Goal: Task Accomplishment & Management: Manage account settings

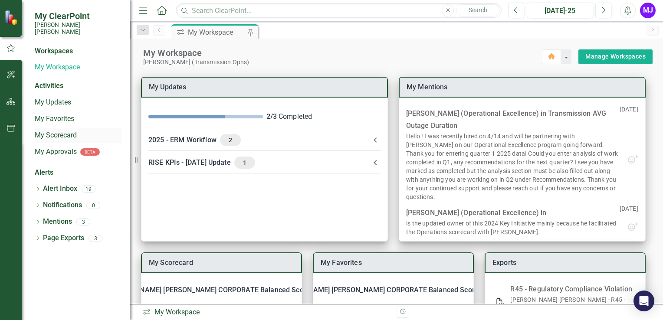
click at [49, 131] on link "My Scorecard" at bounding box center [78, 136] width 87 height 10
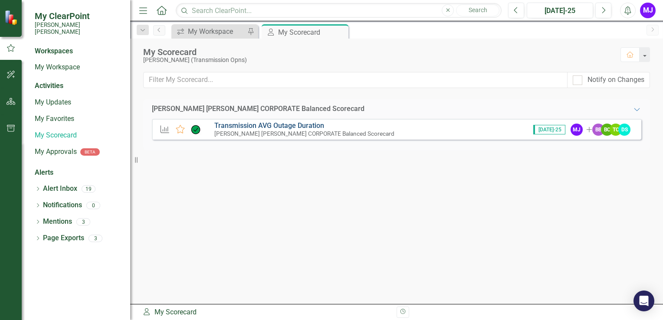
click at [292, 127] on link "Transmission AVG Outage Duration" at bounding box center [269, 125] width 110 height 8
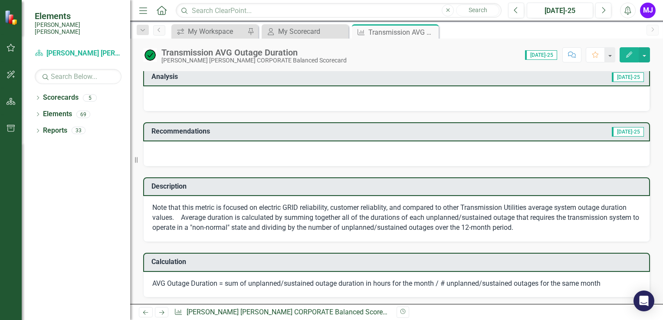
scroll to position [130, 0]
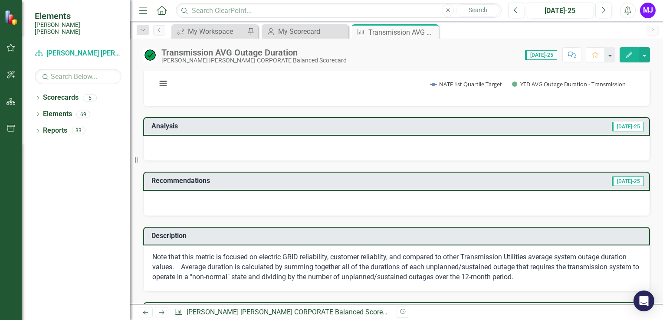
click at [540, 54] on span "[DATE]-25" at bounding box center [541, 55] width 32 height 10
click at [547, 53] on span "[DATE]-25" at bounding box center [541, 55] width 32 height 10
drag, startPoint x: 519, startPoint y: 54, endPoint x: 522, endPoint y: 58, distance: 5.1
click at [519, 55] on div "Score: 0.00 [DATE]-25 Completed Comment Favorite Edit" at bounding box center [500, 54] width 299 height 15
click at [539, 53] on span "[DATE]-25" at bounding box center [541, 55] width 32 height 10
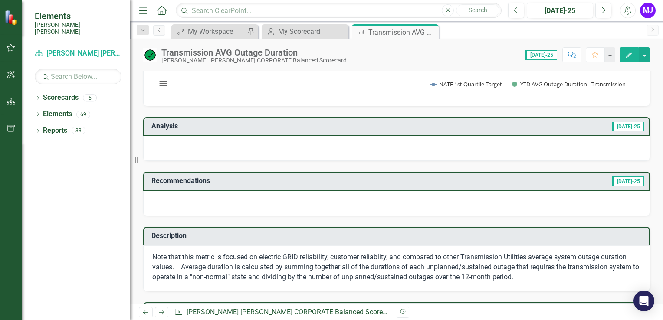
click at [629, 54] on icon "button" at bounding box center [629, 55] width 6 height 6
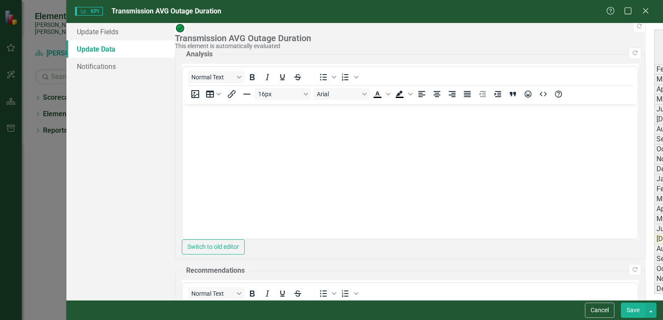
scroll to position [0, 0]
click at [647, 12] on icon "Close" at bounding box center [645, 11] width 11 height 8
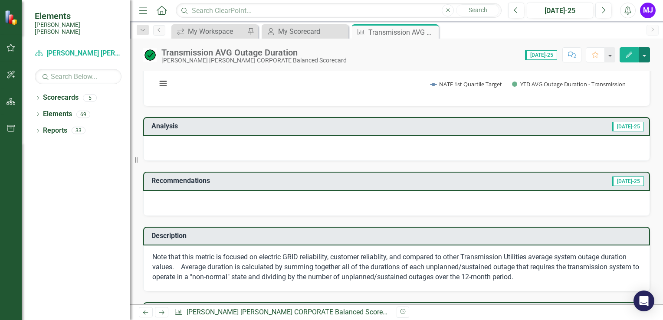
click at [644, 56] on button "button" at bounding box center [644, 54] width 11 height 15
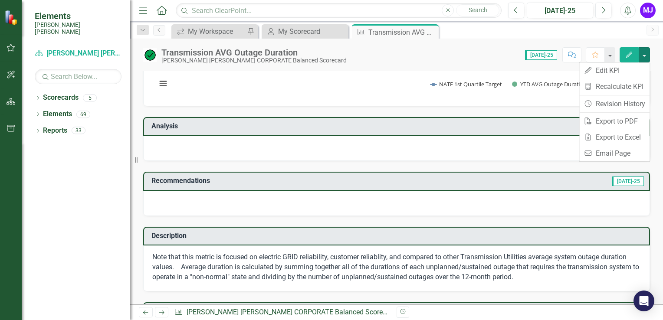
click at [473, 57] on div "Score: 0.00 Jul-25 Completed Comment Favorite Edit" at bounding box center [500, 54] width 299 height 15
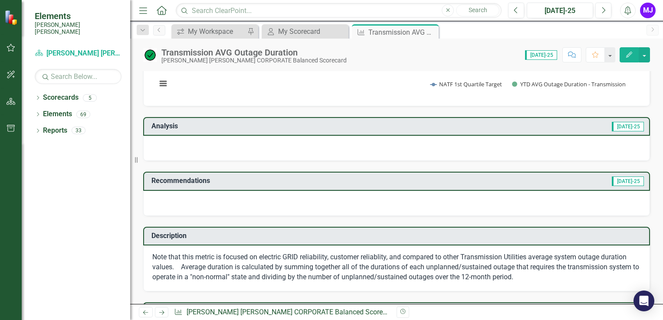
click at [280, 146] on div at bounding box center [396, 148] width 507 height 25
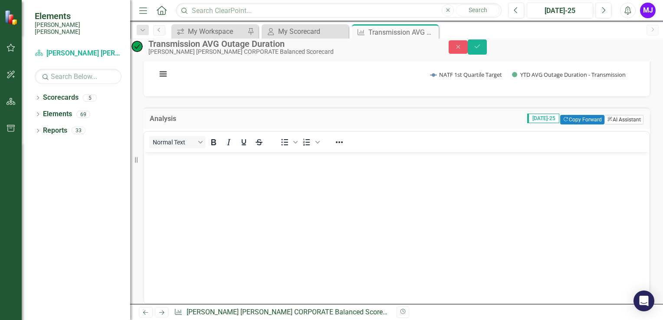
click at [617, 125] on button "ClearPoint AI AI Assistant" at bounding box center [623, 120] width 39 height 10
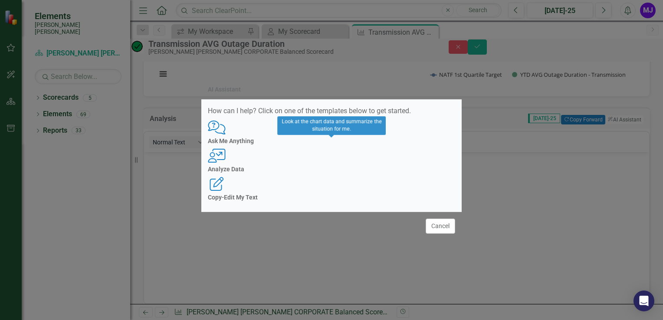
click at [342, 166] on div "User with Chart Analyze Data" at bounding box center [331, 161] width 247 height 24
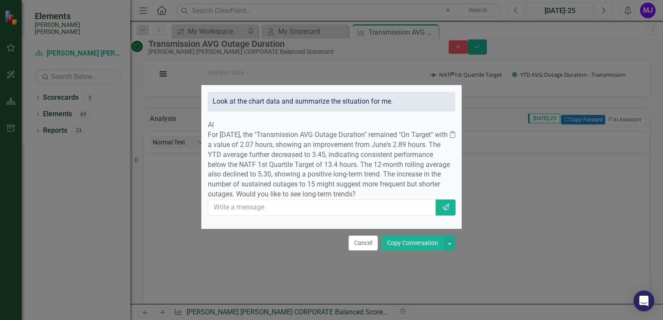
click at [403, 251] on button "Copy Conversation" at bounding box center [412, 243] width 62 height 15
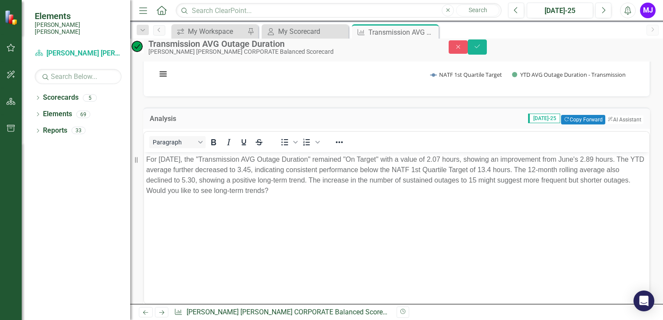
click at [326, 222] on body "For July 2025, the "Transmission AVG Outage Duration" remained "On Target" with…" at bounding box center [396, 217] width 505 height 130
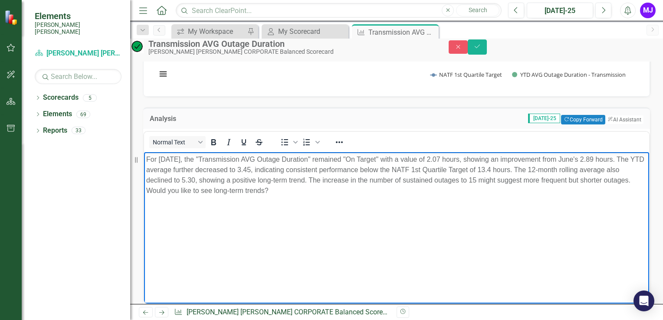
click at [329, 195] on p "For July 2025, the "Transmission AVG Outage Duration" remained "On Target" with…" at bounding box center [396, 175] width 501 height 42
drag, startPoint x: 327, startPoint y: 191, endPoint x: 200, endPoint y: 193, distance: 126.7
click at [200, 193] on p "For July 2025, the "Transmission AVG Outage Duration" remained "On Target" with…" at bounding box center [396, 175] width 501 height 42
drag, startPoint x: 523, startPoint y: 181, endPoint x: 620, endPoint y: 189, distance: 98.0
click at [621, 185] on p "For July 2025, the "Transmission AVG Outage Duration" remained "On Target" with…" at bounding box center [396, 169] width 501 height 31
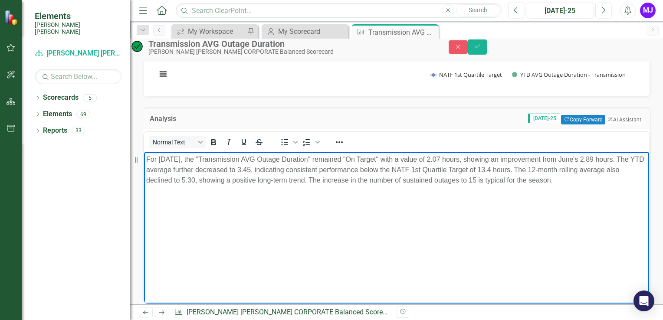
click at [572, 182] on p "For July 2025, the "Transmission AVG Outage Duration" remained "On Target" with…" at bounding box center [396, 169] width 501 height 31
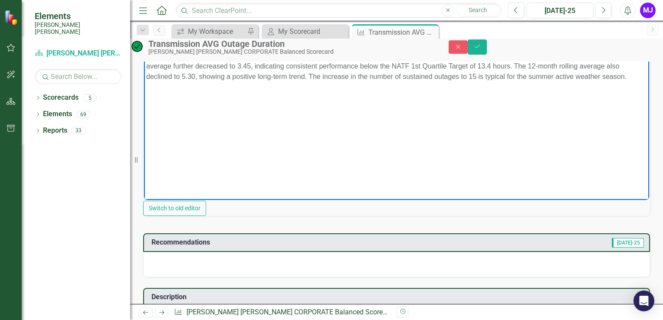
scroll to position [304, 0]
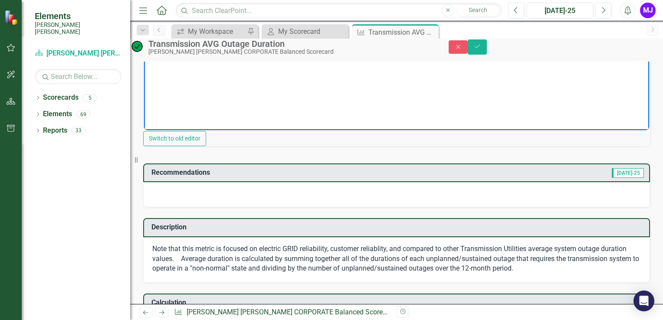
click at [282, 207] on div at bounding box center [396, 194] width 507 height 25
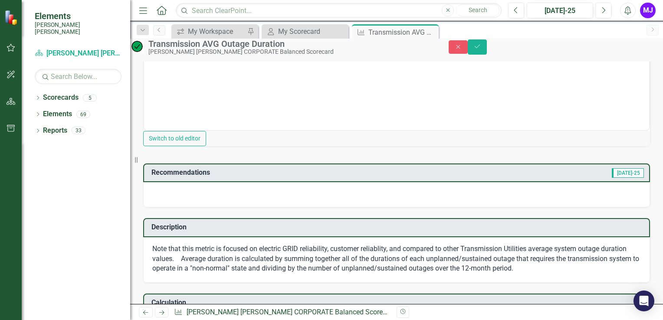
click at [282, 207] on div at bounding box center [396, 194] width 507 height 25
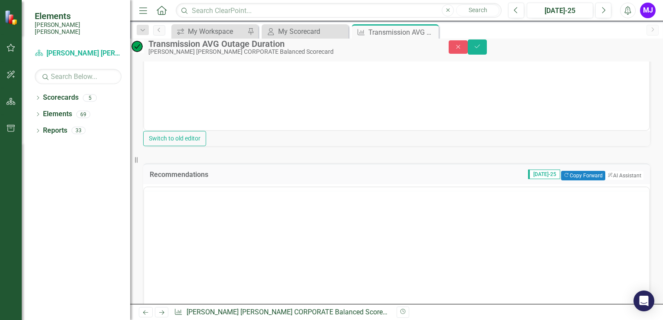
scroll to position [0, 0]
click at [618, 180] on button "ClearPoint AI AI Assistant" at bounding box center [623, 176] width 39 height 10
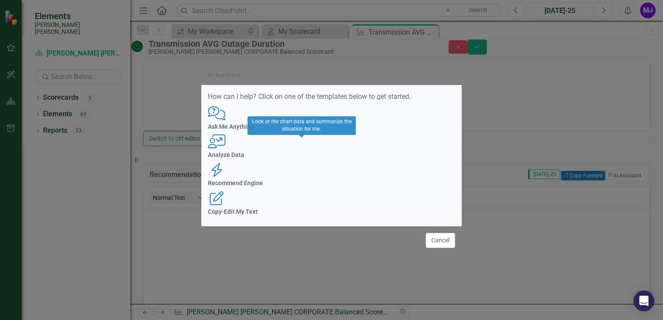
click at [306, 158] on div "User with Chart Analyze Data" at bounding box center [331, 147] width 247 height 24
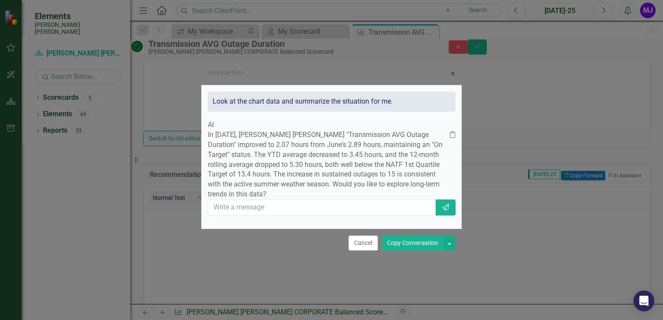
click at [416, 251] on button "Copy Conversation" at bounding box center [412, 243] width 62 height 15
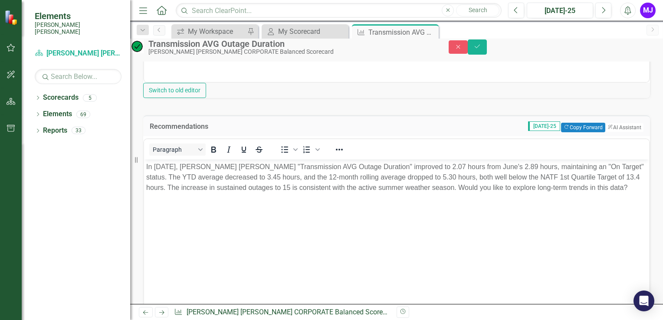
scroll to position [390, 0]
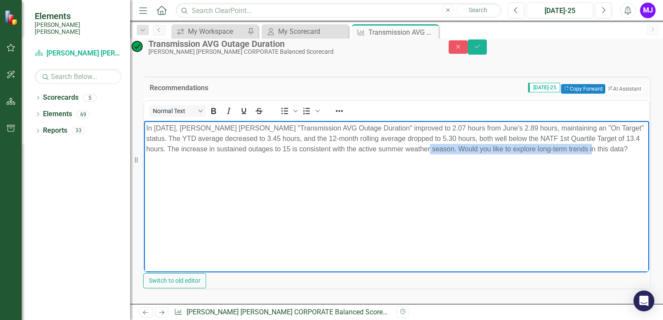
drag, startPoint x: 134, startPoint y: 157, endPoint x: 459, endPoint y: 148, distance: 325.1
click at [459, 148] on p "In July 2025, Santee Cooper's "Transmission AVG Outage Duration" improved to 2.…" at bounding box center [396, 138] width 501 height 31
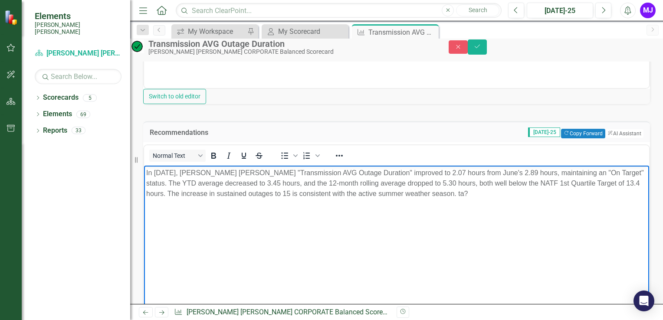
scroll to position [347, 0]
click at [476, 193] on p "In July 2025, Santee Cooper's "Transmission AVG Outage Duration" improved to 2.…" at bounding box center [396, 182] width 501 height 31
click at [487, 54] on button "Save" at bounding box center [477, 46] width 19 height 15
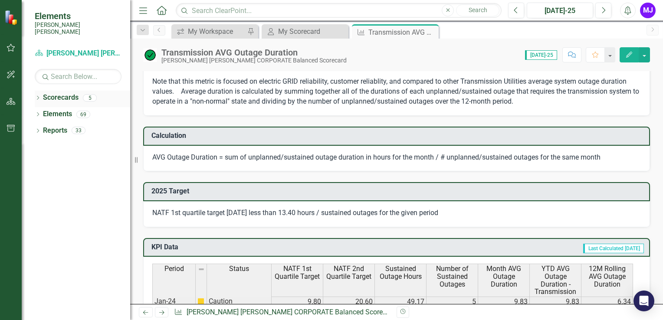
click at [35, 95] on div "Dropdown" at bounding box center [38, 98] width 6 height 7
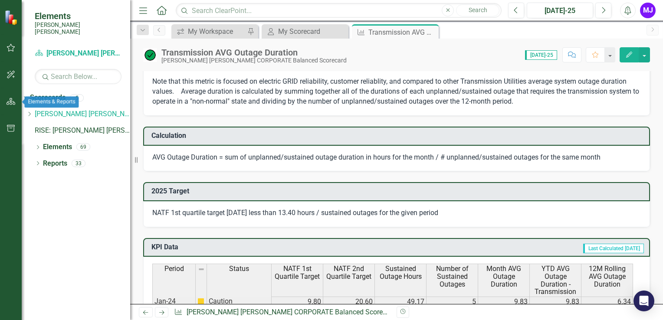
drag, startPoint x: 11, startPoint y: 102, endPoint x: 24, endPoint y: 97, distance: 13.9
click at [11, 102] on icon "button" at bounding box center [11, 101] width 9 height 7
click at [74, 126] on link "RISE: [PERSON_NAME] [PERSON_NAME] Recognizing Innovation, Safety and Excellence" at bounding box center [82, 131] width 95 height 10
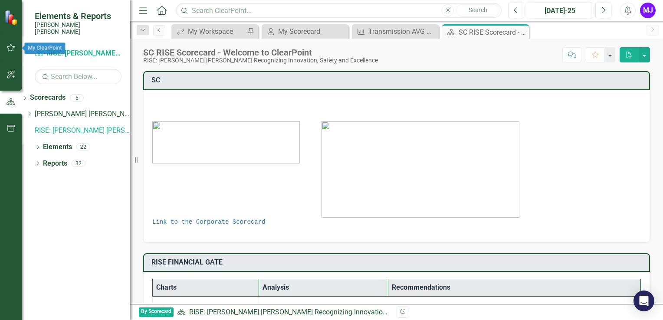
click at [10, 50] on icon "button" at bounding box center [11, 48] width 8 height 8
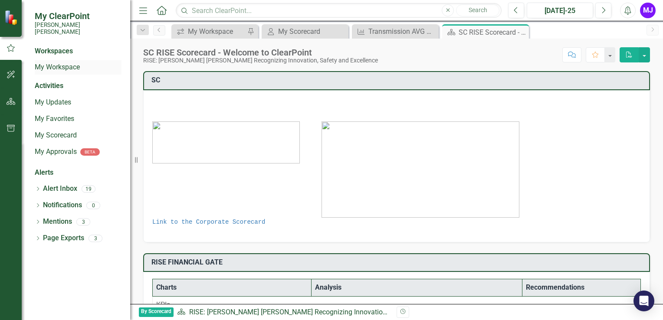
click at [61, 62] on link "My Workspace" at bounding box center [78, 67] width 87 height 10
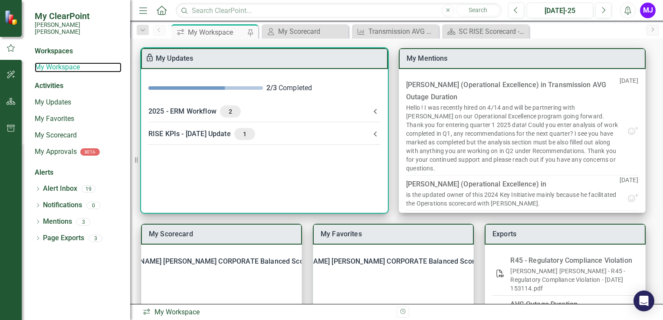
scroll to position [43, 0]
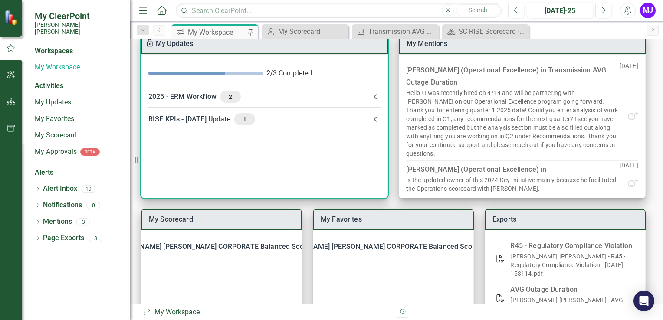
click at [238, 118] on span "1" at bounding box center [245, 119] width 14 height 8
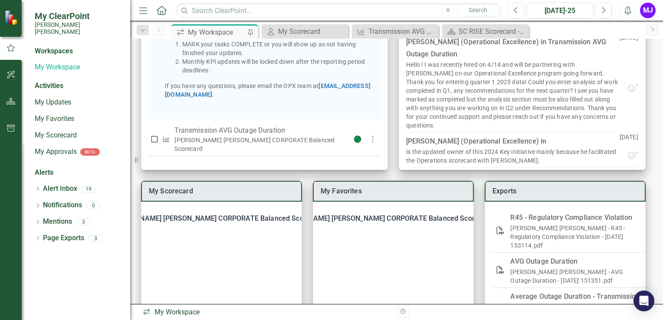
scroll to position [87, 0]
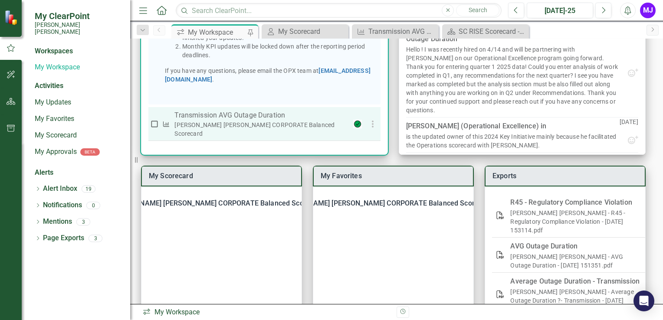
click at [155, 127] on input "checkbox" at bounding box center [154, 124] width 9 height 9
checkbox input "true"
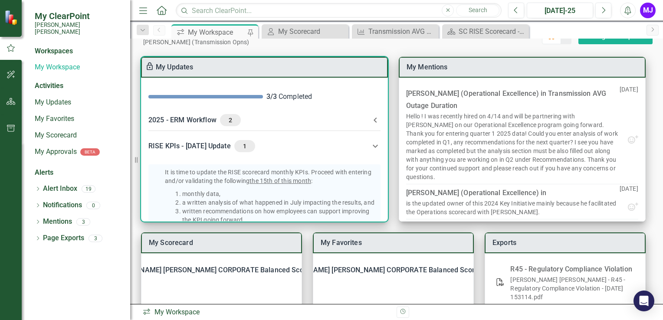
scroll to position [0, 0]
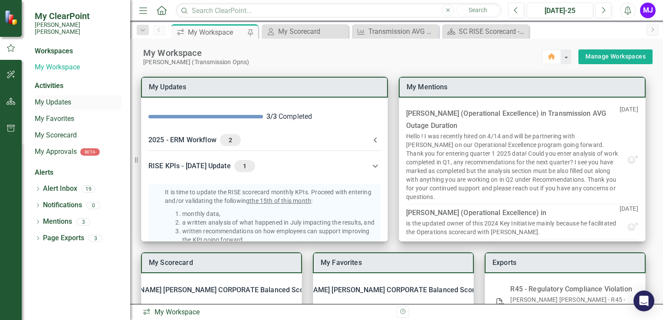
click at [50, 98] on link "My Updates" at bounding box center [78, 103] width 87 height 10
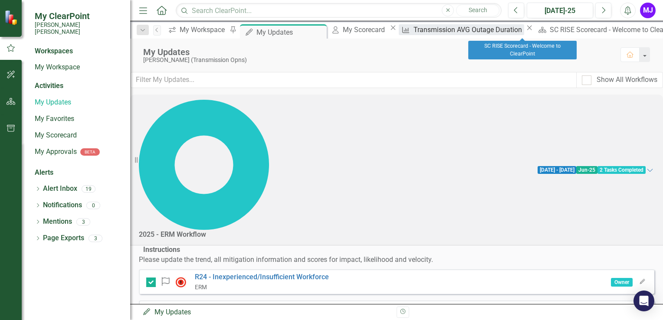
click at [440, 34] on div "Transmission AVG Outage Duration" at bounding box center [468, 29] width 111 height 11
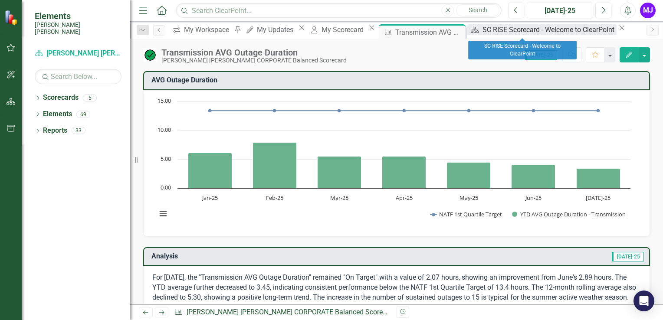
click at [521, 31] on div "SC RISE Scorecard - Welcome to ClearPoint" at bounding box center [549, 29] width 134 height 11
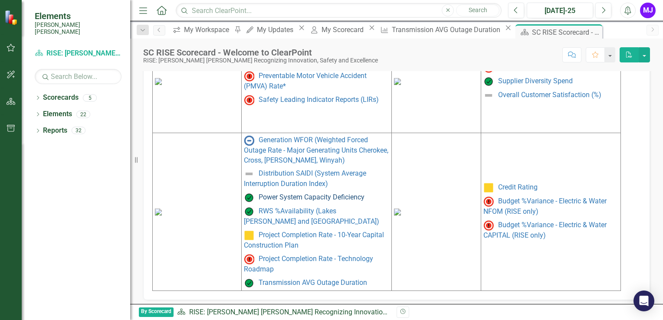
scroll to position [480, 0]
click at [292, 279] on link "Transmission AVG Outage Duration" at bounding box center [313, 282] width 108 height 8
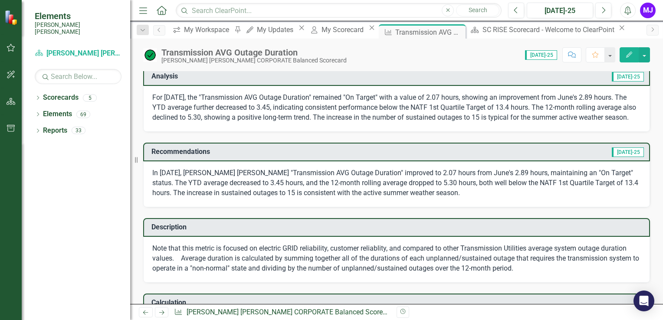
scroll to position [174, 0]
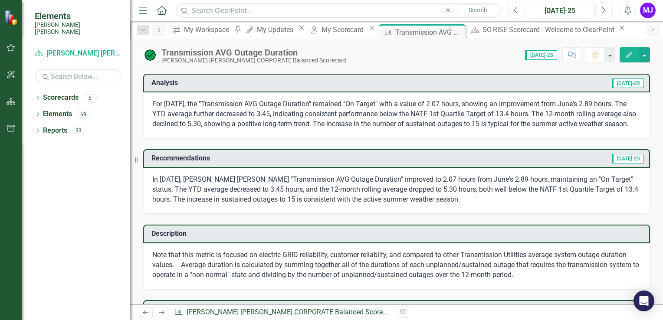
click at [351, 195] on p "In [DATE], [PERSON_NAME] [PERSON_NAME] "Transmission AVG Outage Duration" impro…" at bounding box center [396, 190] width 489 height 30
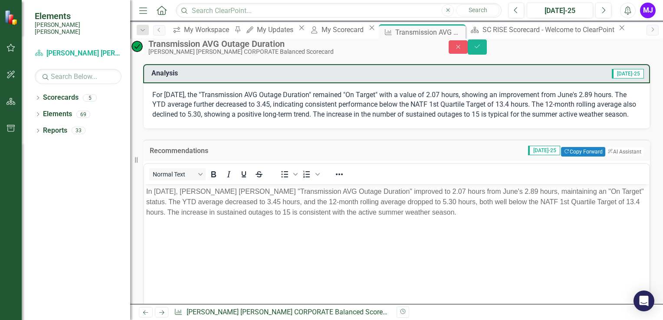
scroll to position [0, 0]
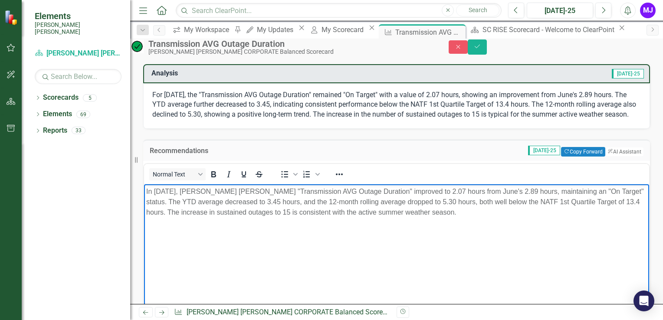
click at [399, 243] on body "In [DATE], [PERSON_NAME] [PERSON_NAME] "Transmission AVG Outage Duration" impro…" at bounding box center [396, 249] width 505 height 130
click at [144, 189] on body "In [DATE], [PERSON_NAME] [PERSON_NAME] "Transmission AVG Outage Duration" impro…" at bounding box center [396, 249] width 505 height 130
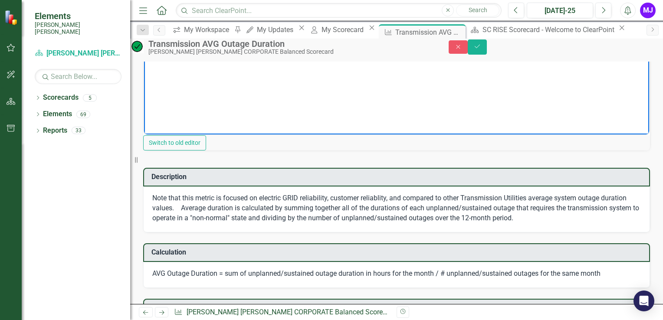
scroll to position [304, 0]
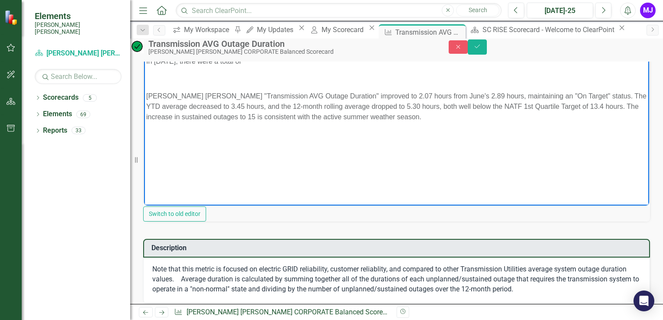
click at [281, 66] on p "In July 2025, there were a total of" at bounding box center [396, 61] width 501 height 10
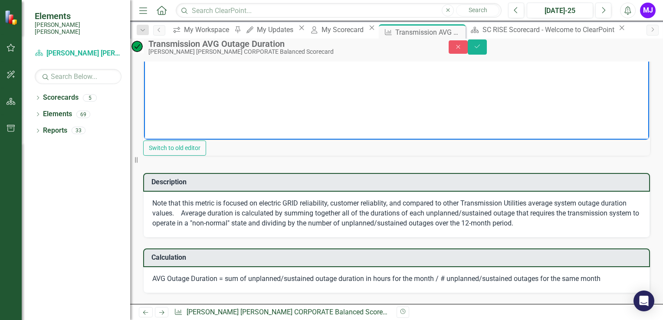
scroll to position [283, 0]
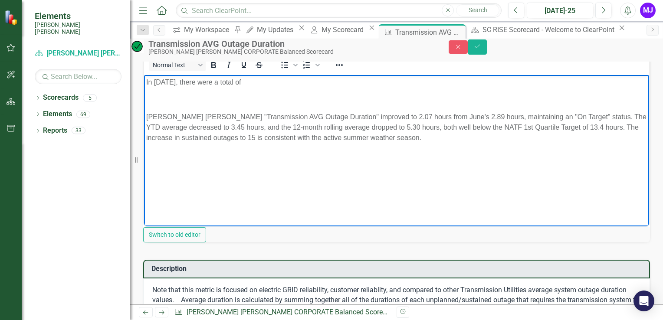
click at [262, 86] on body "In July 2025, there were a total of Santee Cooper's "Transmission AVG Outage Du…" at bounding box center [396, 140] width 505 height 130
click at [265, 83] on p "In July 2025, there were a total of" at bounding box center [396, 82] width 501 height 10
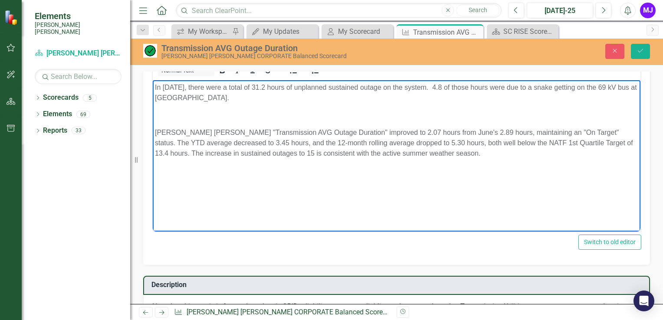
scroll to position [245, 0]
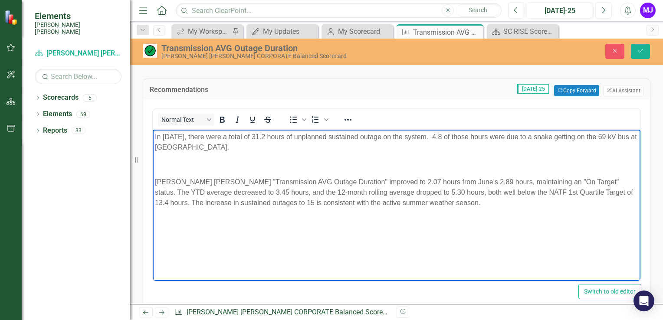
click at [260, 137] on p "In July 2025, there were a total of 31.2 hours of unplanned sustained outage on…" at bounding box center [396, 142] width 483 height 21
drag, startPoint x: 312, startPoint y: 137, endPoint x: 268, endPoint y: 137, distance: 43.4
click at [268, 137] on p "In July 2025, there were a total of 15 31.2 hours of unplanned sustained outage…" at bounding box center [396, 142] width 483 height 21
click at [357, 137] on p "In July 2025, there were a total of 15 unplanned sustained outage on the system…" at bounding box center [396, 142] width 483 height 21
drag, startPoint x: 403, startPoint y: 137, endPoint x: 406, endPoint y: 141, distance: 5.3
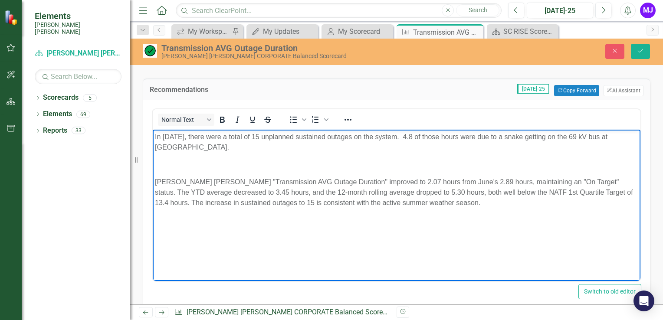
click at [405, 137] on p "In July 2025, there were a total of 15 unplanned sustained outages on the syste…" at bounding box center [396, 142] width 483 height 21
drag, startPoint x: 421, startPoint y: 141, endPoint x: 416, endPoint y: 135, distance: 7.7
click at [417, 135] on p "In July 2025, there were a total of 15 unplanned sustained outages on the syste…" at bounding box center [396, 142] width 483 height 21
drag, startPoint x: 423, startPoint y: 136, endPoint x: 427, endPoint y: 139, distance: 5.3
click at [423, 136] on p "In July 2025, there were a total of 15 unplanned sustained outages on the syste…" at bounding box center [396, 142] width 483 height 21
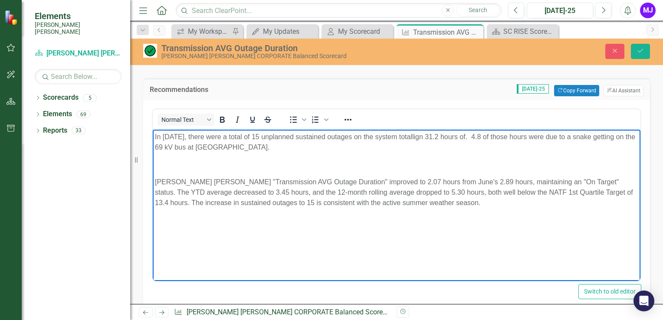
click at [431, 148] on p "In July 2025, there were a total of 15 unplanned sustained outages on the syste…" at bounding box center [396, 142] width 483 height 21
click at [473, 137] on p "In July 2025, there were a total of 15 unplanned sustained outages on the syste…" at bounding box center [396, 142] width 483 height 21
click at [471, 138] on p "In July 2025, there were a total of 15 unplanned sustained outages on the syste…" at bounding box center [396, 142] width 483 height 21
click at [475, 137] on p "In July 2025, there were a total of 15 unplanned sustained outages on the syste…" at bounding box center [396, 142] width 483 height 21
drag, startPoint x: 575, startPoint y: 137, endPoint x: 628, endPoint y: 139, distance: 52.5
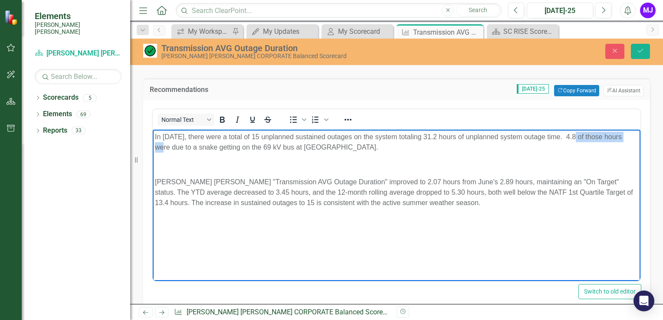
click at [628, 139] on p "In July 2025, there were a total of 15 unplanned sustained outages on the syste…" at bounding box center [396, 142] width 483 height 21
click at [579, 145] on p "In July 2025, there were a total of 15 unplanned sustained outages on the syste…" at bounding box center [396, 142] width 483 height 21
click at [575, 137] on p "In July 2025, there were a total of 15 unplanned sustained outages on the syste…" at bounding box center [396, 142] width 483 height 21
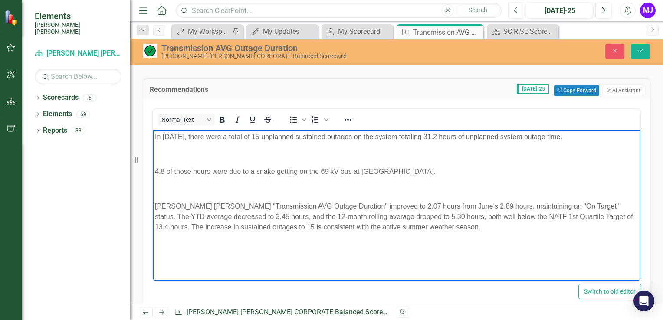
click at [577, 138] on p "In July 2025, there were a total of 15 unplanned sustained outages on the syste…" at bounding box center [396, 137] width 483 height 10
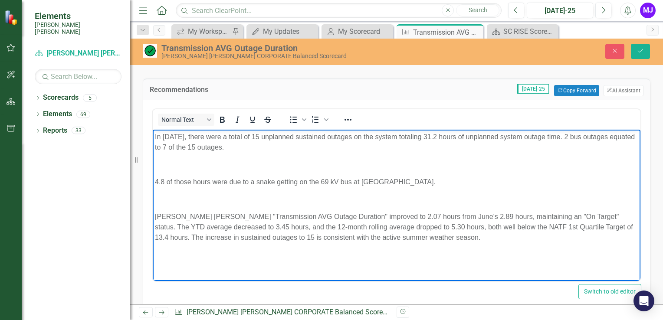
click at [577, 137] on p "In July 2025, there were a total of 15 unplanned sustained outages on the syste…" at bounding box center [396, 142] width 483 height 21
click at [164, 173] on body "In July 2025, there were a total of 15 unplanned sustained outages on the syste…" at bounding box center [397, 195] width 488 height 130
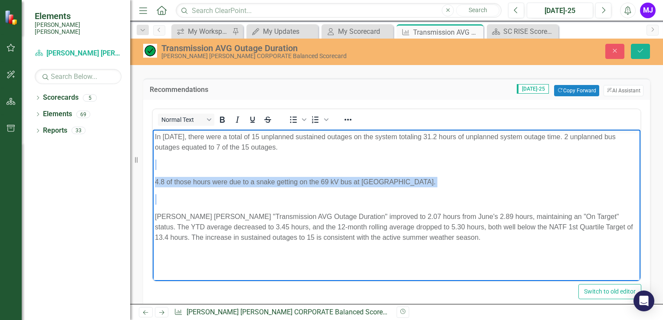
drag, startPoint x: 161, startPoint y: 169, endPoint x: 331, endPoint y: 199, distance: 173.2
click at [331, 199] on body "In July 2025, there were a total of 15 unplanned sustained outages on the syste…" at bounding box center [397, 195] width 488 height 130
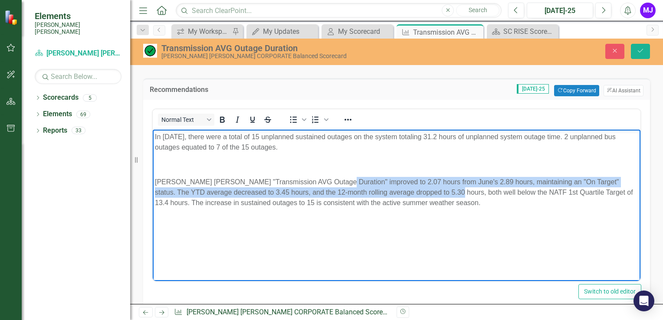
drag, startPoint x: 325, startPoint y: 183, endPoint x: 449, endPoint y: 193, distance: 123.7
click at [449, 193] on p "[PERSON_NAME] [PERSON_NAME] "Transmission AVG Outage Duration" improved to 2.07…" at bounding box center [396, 192] width 483 height 31
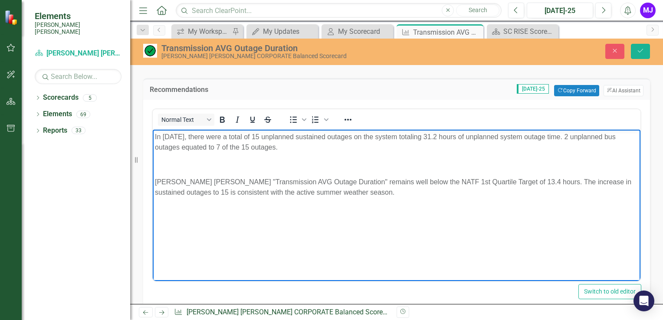
scroll to position [201, 0]
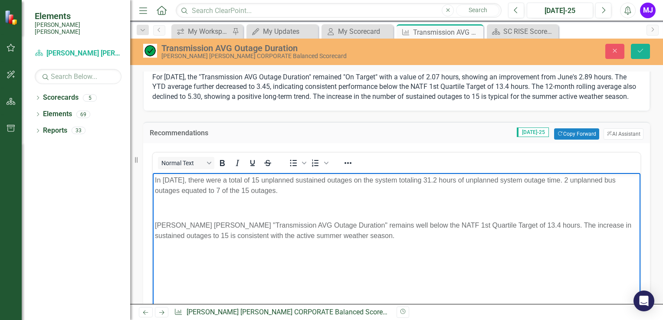
click at [575, 180] on p "In July 2025, there were a total of 15 unplanned sustained outages on the syste…" at bounding box center [396, 185] width 483 height 21
drag, startPoint x: 220, startPoint y: 190, endPoint x: 220, endPoint y: 213, distance: 22.6
click at [220, 193] on p "In July 2025, there were a total of 15 unplanned sustained outages on the syste…" at bounding box center [396, 185] width 483 height 21
click at [173, 192] on p "In July 2025, there were a total of 15 unplanned sustained outages on the syste…" at bounding box center [396, 185] width 483 height 21
drag, startPoint x: 283, startPoint y: 192, endPoint x: 153, endPoint y: 179, distance: 130.8
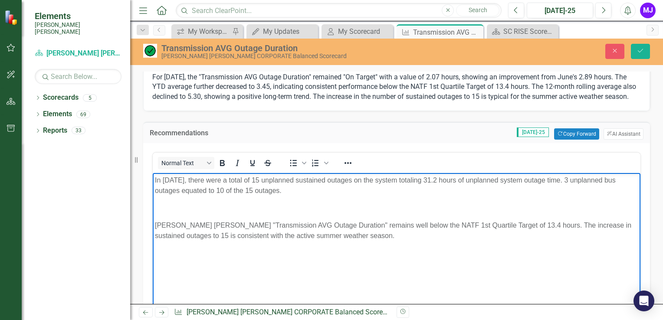
click at [153, 179] on body "In July 2025, there were a total of 15 unplanned sustained outages on the syste…" at bounding box center [397, 238] width 488 height 130
copy p "In July 2025, there were a total of 15 unplanned sustained outages on the syste…"
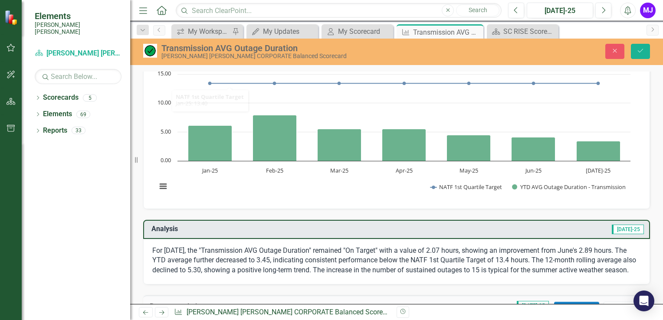
click at [152, 249] on p "For [DATE], the "Transmission AVG Outage Duration" remained "On Target" with a …" at bounding box center [396, 261] width 489 height 30
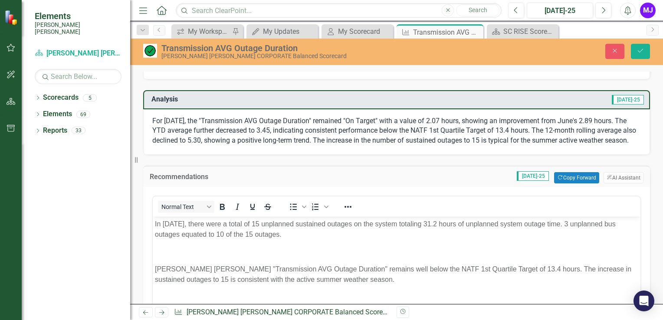
scroll to position [158, 0]
drag, startPoint x: 197, startPoint y: 115, endPoint x: 198, endPoint y: 123, distance: 7.4
click at [197, 117] on p "For [DATE], the "Transmission AVG Outage Duration" remained "On Target" with a …" at bounding box center [396, 131] width 489 height 30
drag, startPoint x: 196, startPoint y: 119, endPoint x: 198, endPoint y: 124, distance: 4.7
click at [196, 121] on p "For [DATE], the "Transmission AVG Outage Duration" remained "On Target" with a …" at bounding box center [396, 131] width 489 height 30
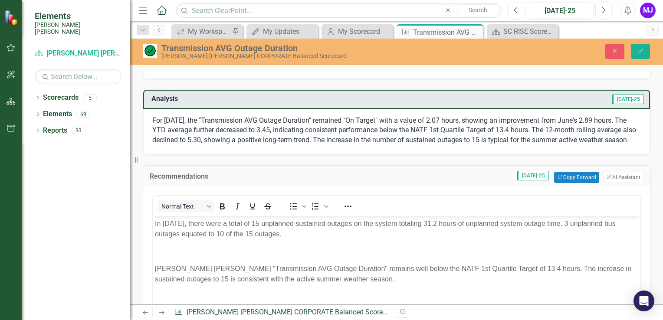
click at [198, 120] on p "For [DATE], the "Transmission AVG Outage Duration" remained "On Target" with a …" at bounding box center [396, 131] width 489 height 30
click at [190, 117] on p "For [DATE], the "Transmission AVG Outage Duration" remained "On Target" with a …" at bounding box center [396, 131] width 489 height 30
drag, startPoint x: 197, startPoint y: 119, endPoint x: 201, endPoint y: 123, distance: 5.8
click at [199, 121] on p "For [DATE], the "Transmission AVG Outage Duration" remained "On Target" with a …" at bounding box center [396, 131] width 489 height 30
drag, startPoint x: 201, startPoint y: 124, endPoint x: 213, endPoint y: 192, distance: 68.7
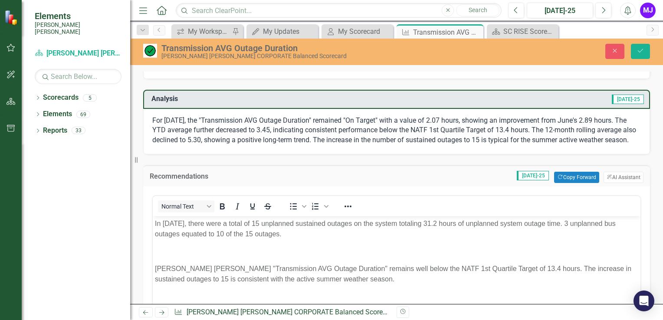
click at [203, 125] on p "For [DATE], the "Transmission AVG Outage Duration" remained "On Target" with a …" at bounding box center [396, 131] width 489 height 30
click at [219, 224] on p "In July 2025, there were a total of 15 unplanned sustained outages on the syste…" at bounding box center [396, 229] width 483 height 21
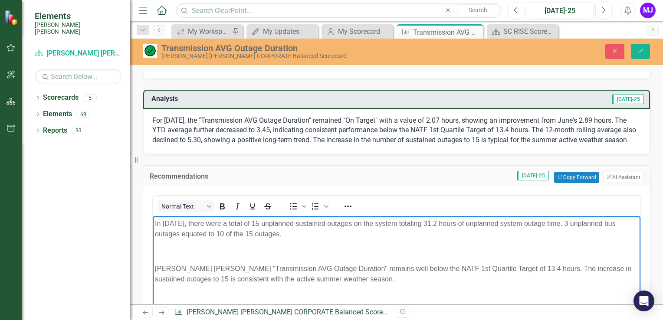
drag, startPoint x: 279, startPoint y: 238, endPoint x: 149, endPoint y: 223, distance: 130.6
click at [153, 223] on html "In July 2025, there were a total of 15 unplanned sustained outages on the syste…" at bounding box center [397, 282] width 488 height 130
copy p "In July 2025, there were a total of 15 unplanned sustained outages on the syste…"
click at [203, 118] on p "For [DATE], the "Transmission AVG Outage Duration" remained "On Target" with a …" at bounding box center [396, 131] width 489 height 30
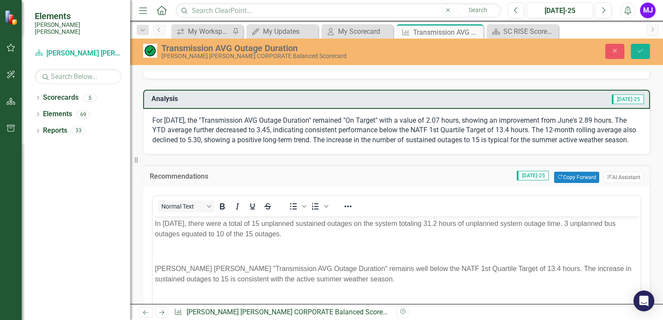
click at [197, 121] on p "For [DATE], the "Transmission AVG Outage Duration" remained "On Target" with a …" at bounding box center [396, 131] width 489 height 30
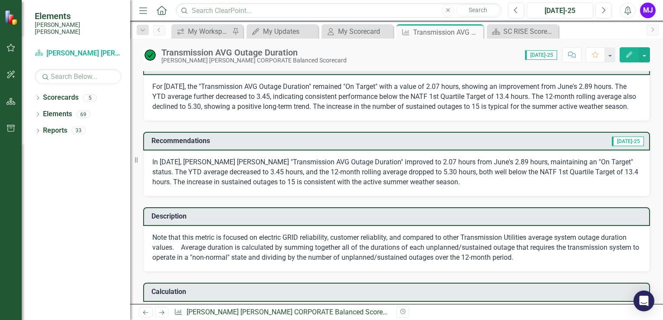
scroll to position [174, 0]
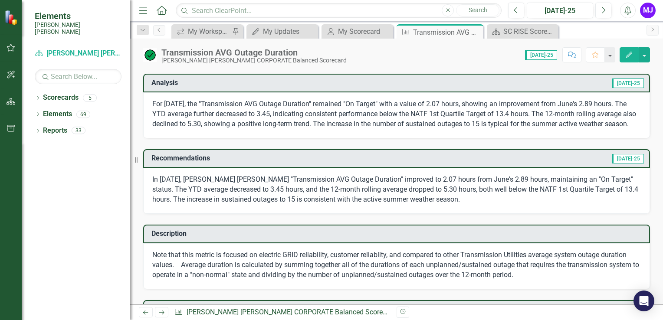
click at [303, 117] on p "For [DATE], the "Transmission AVG Outage Duration" remained "On Target" with a …" at bounding box center [396, 114] width 489 height 30
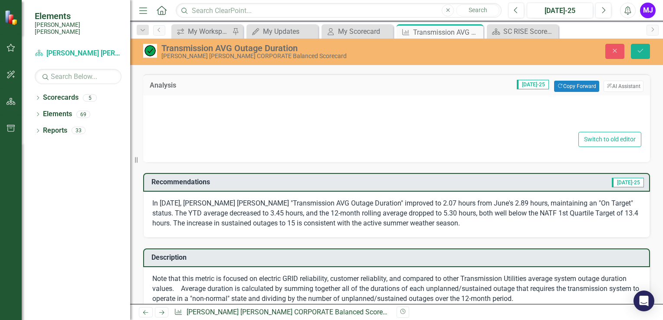
type textarea "<p>For [DATE], the "Transmission AVG Outage Duration" remained "On Target" with…"
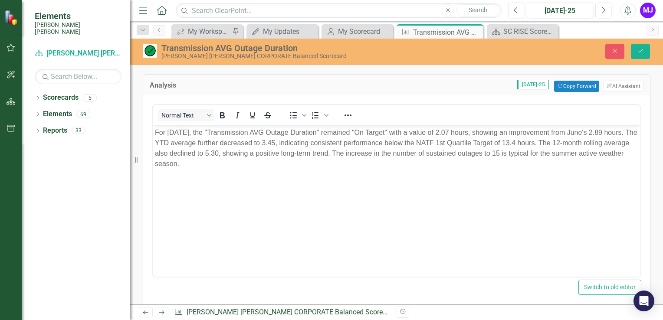
scroll to position [0, 0]
click at [157, 135] on p "For [DATE], the "Transmission AVG Outage Duration" remained "On Target" with a …" at bounding box center [396, 149] width 483 height 42
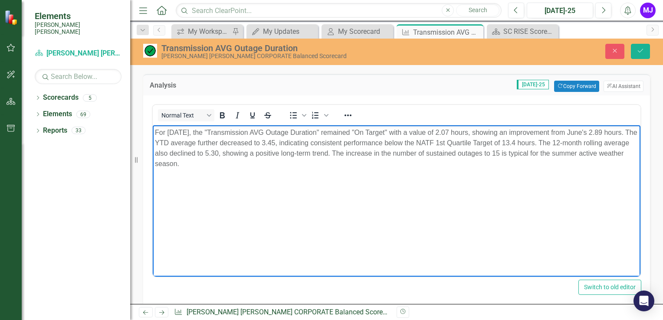
drag, startPoint x: 201, startPoint y: 131, endPoint x: 214, endPoint y: 142, distance: 17.3
click at [201, 131] on p "For [DATE], the "Transmission AVG Outage Duration" remained "On Target" with a …" at bounding box center [396, 149] width 483 height 42
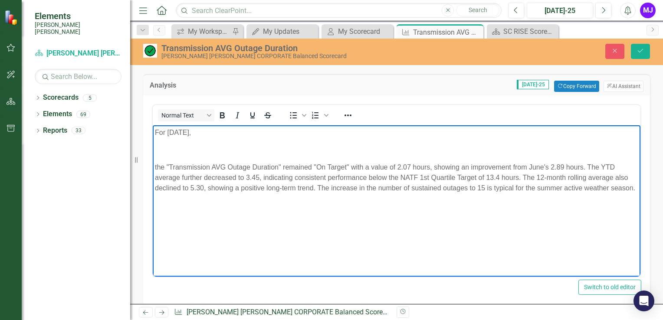
click at [210, 131] on p "For [DATE]," at bounding box center [396, 133] width 483 height 10
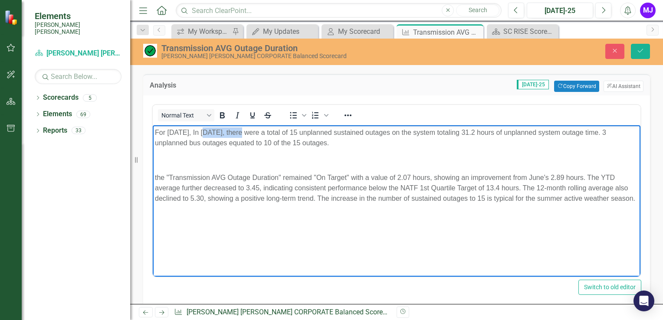
drag, startPoint x: 203, startPoint y: 133, endPoint x: 241, endPoint y: 132, distance: 38.2
click at [241, 132] on p "For [DATE], In [DATE], there were a total of 15 unplanned sustained outages on …" at bounding box center [396, 138] width 483 height 21
drag, startPoint x: 164, startPoint y: 161, endPoint x: 164, endPoint y: 169, distance: 7.8
click at [164, 162] on p "Rich Text Area. Press ALT-0 for help." at bounding box center [396, 160] width 483 height 10
click at [156, 178] on p "the "Transmission AVG Outage Duration" remained "On Target" with a value of 2.0…" at bounding box center [396, 188] width 483 height 31
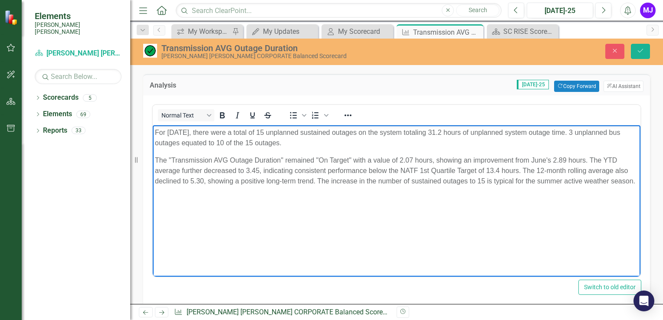
click at [287, 144] on p "For [DATE], there were a total of 15 unplanned sustained outages on the system …" at bounding box center [396, 138] width 483 height 21
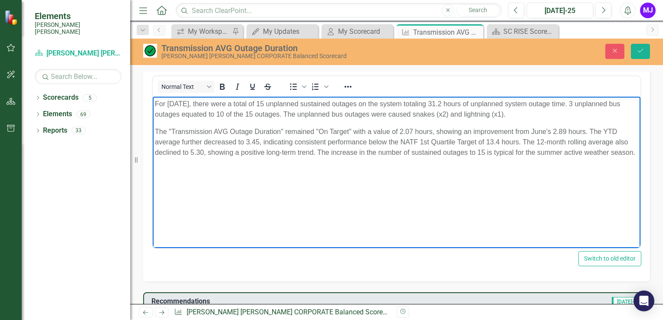
scroll to position [217, 0]
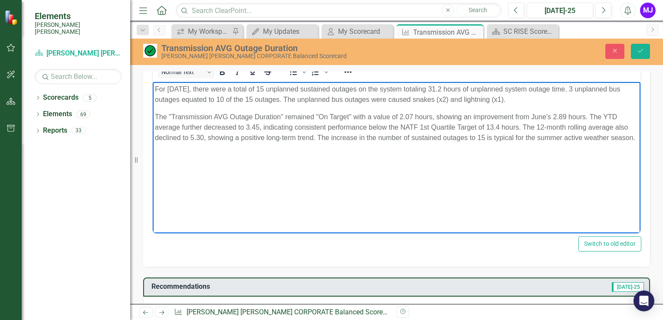
drag, startPoint x: 155, startPoint y: 116, endPoint x: 166, endPoint y: 138, distance: 25.0
click at [155, 116] on p "The "Transmission AVG Outage Duration" remained "On Target" with a value of 2.0…" at bounding box center [396, 127] width 483 height 31
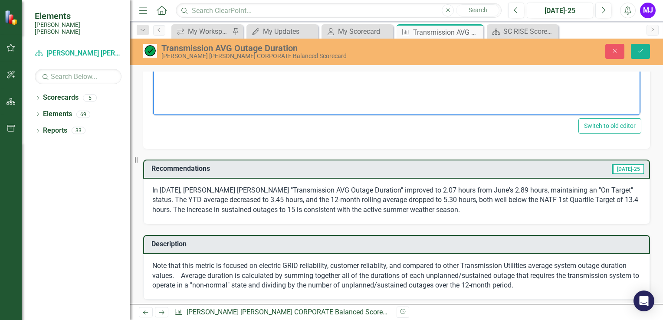
scroll to position [347, 0]
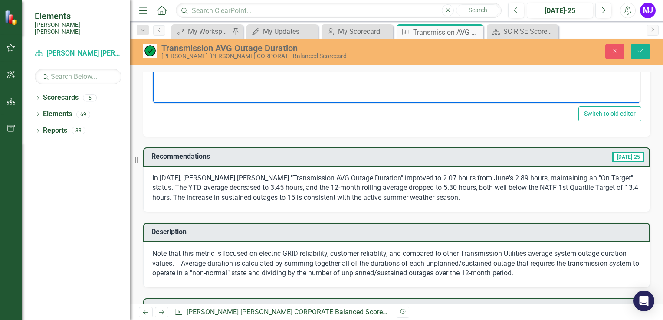
click at [290, 187] on p "In [DATE], [PERSON_NAME] [PERSON_NAME] "Transmission AVG Outage Duration" impro…" at bounding box center [396, 189] width 489 height 30
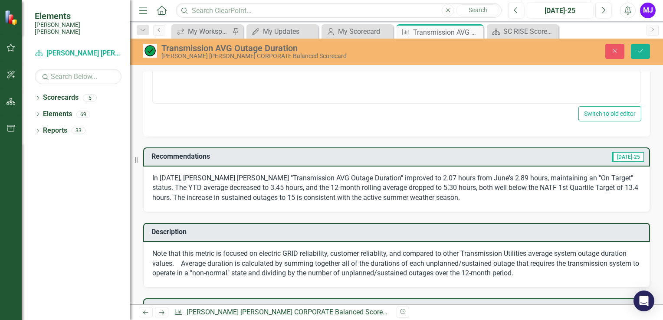
click at [411, 190] on p "In [DATE], [PERSON_NAME] [PERSON_NAME] "Transmission AVG Outage Duration" impro…" at bounding box center [396, 189] width 489 height 30
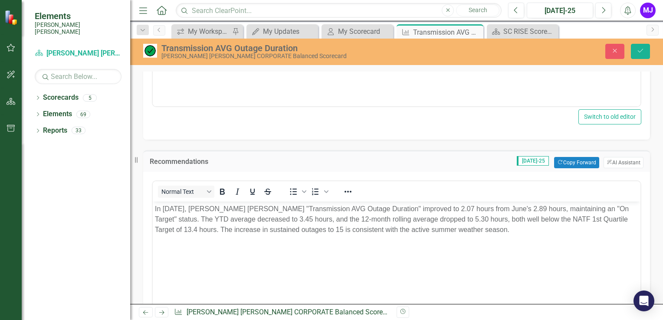
scroll to position [390, 0]
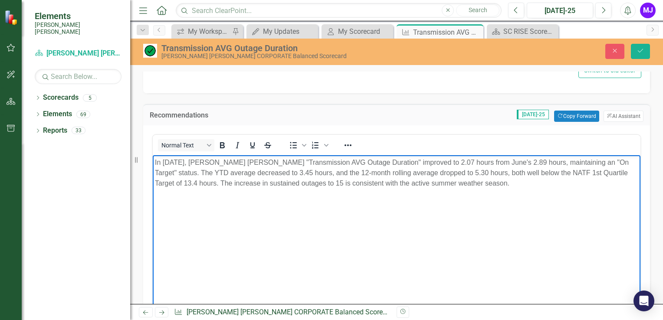
click at [187, 191] on body "In [DATE], [PERSON_NAME] [PERSON_NAME] "Transmission AVG Outage Duration" impro…" at bounding box center [397, 220] width 488 height 130
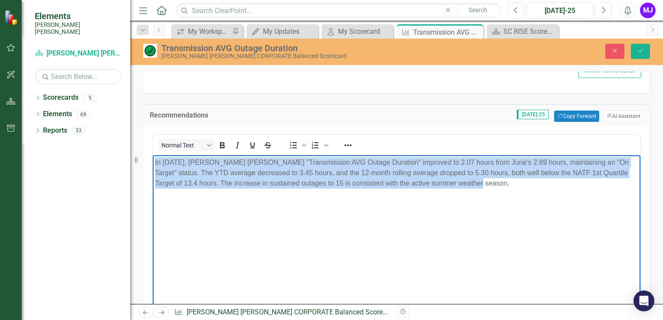
drag, startPoint x: 475, startPoint y: 184, endPoint x: 134, endPoint y: 161, distance: 341.4
click at [153, 161] on html "In [DATE], [PERSON_NAME] [PERSON_NAME] "Transmission AVG Outage Duration" impro…" at bounding box center [397, 220] width 488 height 130
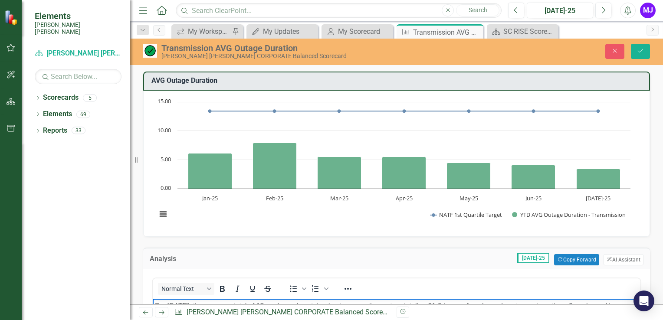
scroll to position [174, 0]
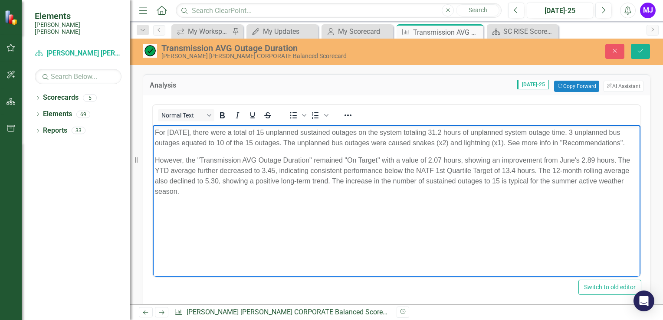
click at [315, 160] on p "However, the "Transmission AVG Outage Duration" remained "On Target" with a val…" at bounding box center [396, 176] width 483 height 42
click at [430, 161] on p "However, the "Transmission AVG Outage Duration" is trending as top-decile and r…" at bounding box center [396, 176] width 483 height 42
click at [275, 194] on p "However, the "Transmission AVG Outage Duration" is trending as top-decile and r…" at bounding box center [396, 176] width 483 height 42
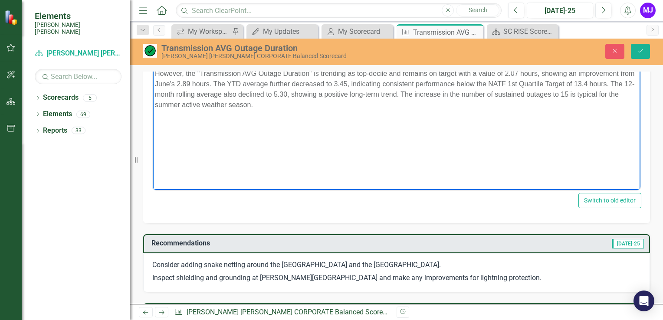
scroll to position [347, 0]
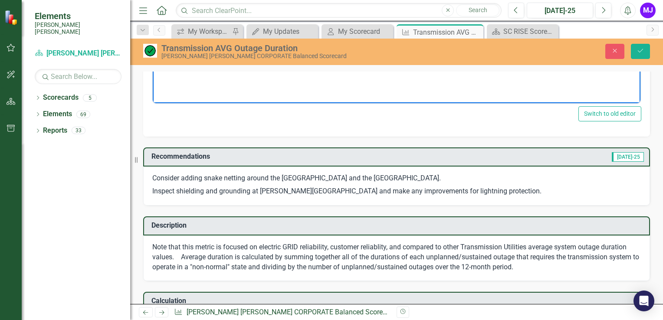
click at [184, 180] on p "Consider adding snake netting around the Darlington Substation and the Bamberg …" at bounding box center [396, 180] width 489 height 12
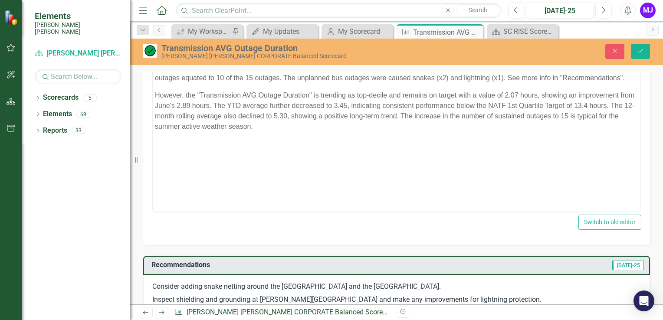
scroll to position [174, 0]
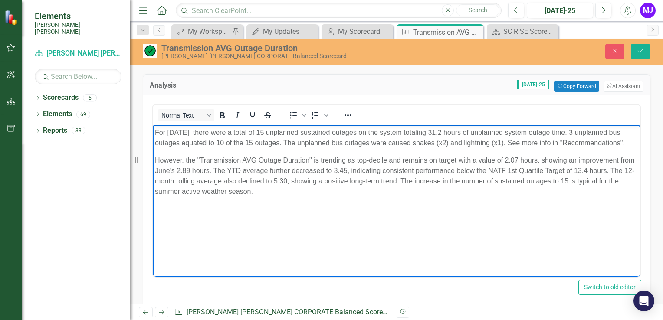
click at [389, 159] on p "However, the "Transmission AVG Outage Duration" is trending as top-decile and r…" at bounding box center [396, 176] width 483 height 42
click at [168, 168] on p "However, the "Transmission AVG Outage Duration" is trending as top-decile among…" at bounding box center [396, 176] width 483 height 42
click at [187, 161] on p "However, the "Transmission AVG Outage Duration" is trending as top-decile among…" at bounding box center [396, 176] width 483 height 42
drag, startPoint x: 285, startPoint y: 158, endPoint x: 289, endPoint y: 187, distance: 28.4
click at [284, 162] on p "The "Transmission AVG Outage Duration" is trending as top-decile among southeas…" at bounding box center [396, 176] width 483 height 42
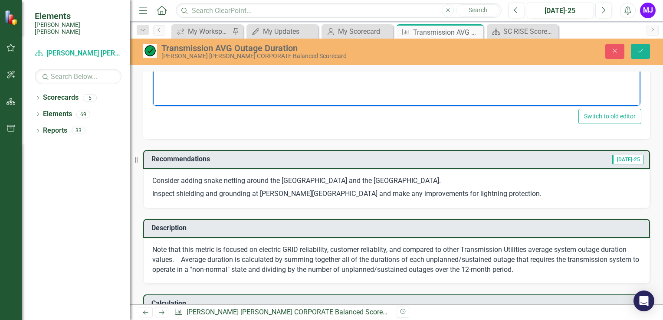
scroll to position [347, 0]
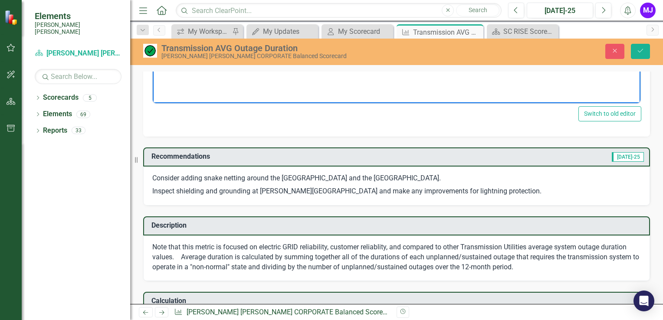
click at [482, 183] on p "Consider adding snake netting around the Darlington Substation and the Bamberg …" at bounding box center [396, 180] width 489 height 12
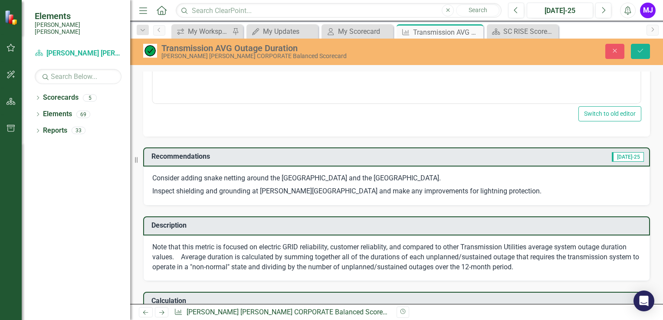
click at [482, 183] on p "Consider adding snake netting around the Darlington Substation and the Bamberg …" at bounding box center [396, 180] width 489 height 12
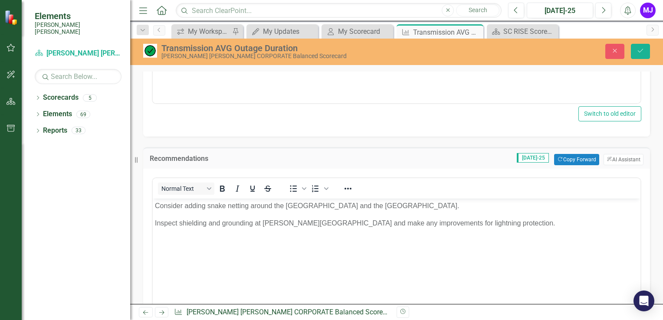
scroll to position [0, 0]
click at [462, 207] on p "Consider adding snake netting around the Darlington Substation and the Bamberg …" at bounding box center [396, 206] width 483 height 10
